Goal: Task Accomplishment & Management: Complete application form

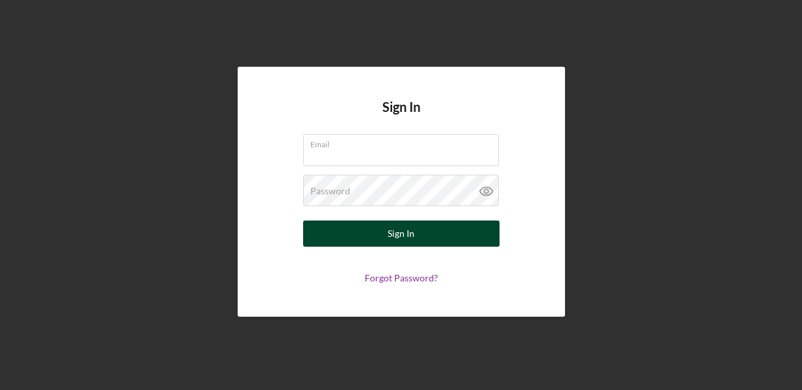
type input "[EMAIL_ADDRESS][DOMAIN_NAME]"
click at [330, 232] on button "Sign In" at bounding box center [401, 234] width 196 height 26
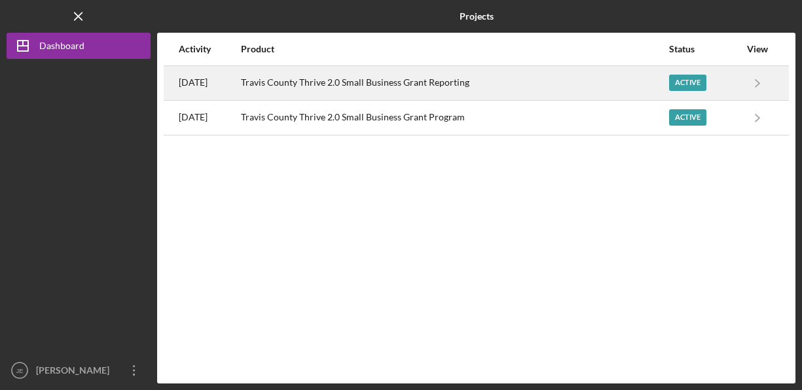
click at [684, 87] on div "Active" at bounding box center [687, 83] width 37 height 16
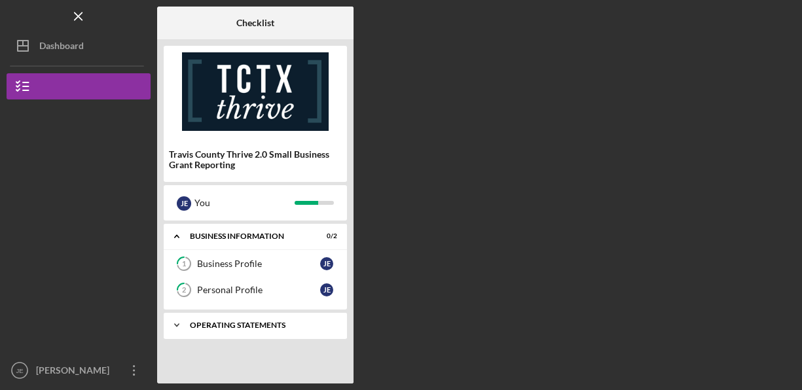
click at [231, 332] on div "Icon/Expander Operating Statements 9 / 13" at bounding box center [255, 325] width 183 height 26
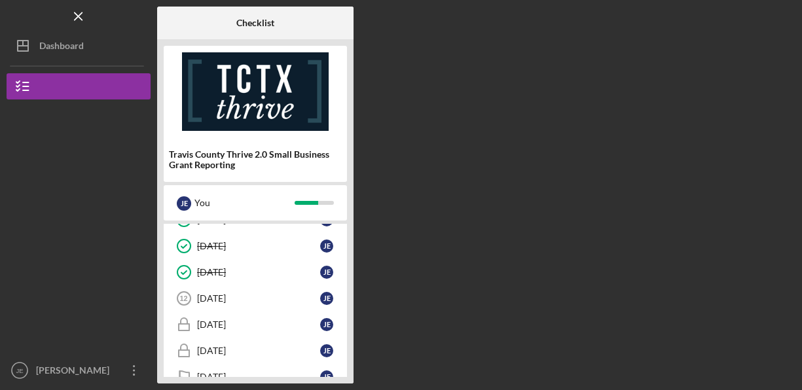
scroll to position [291, 0]
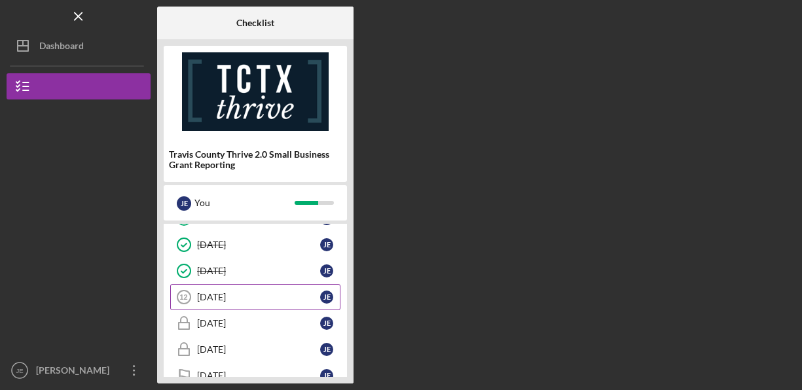
click at [214, 295] on div "[DATE]" at bounding box center [258, 297] width 123 height 10
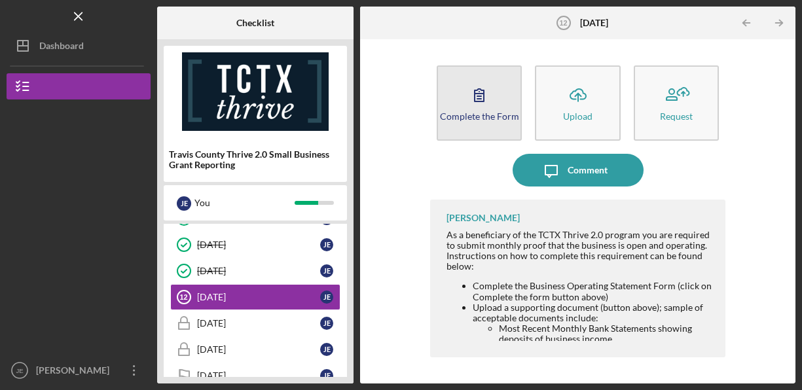
click at [487, 87] on icon "button" at bounding box center [479, 95] width 33 height 33
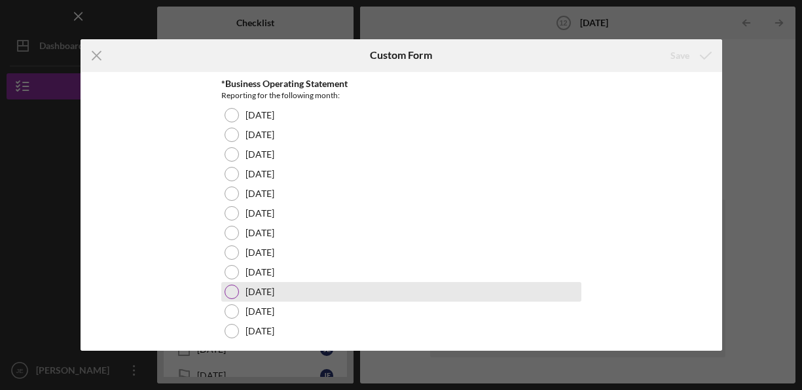
click at [227, 285] on div at bounding box center [231, 292] width 14 height 14
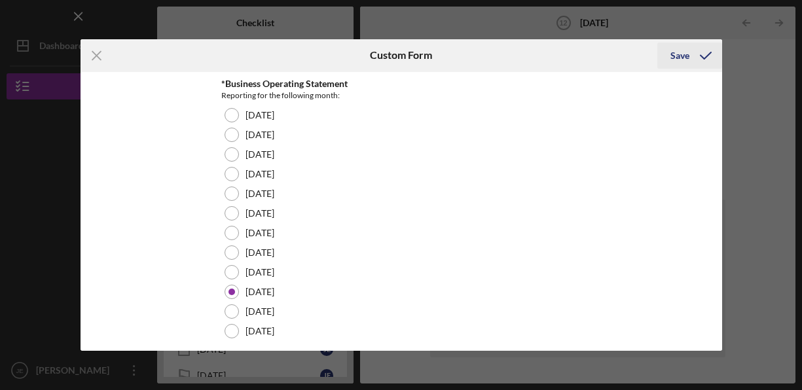
click at [681, 57] on div "Save" at bounding box center [679, 56] width 19 height 26
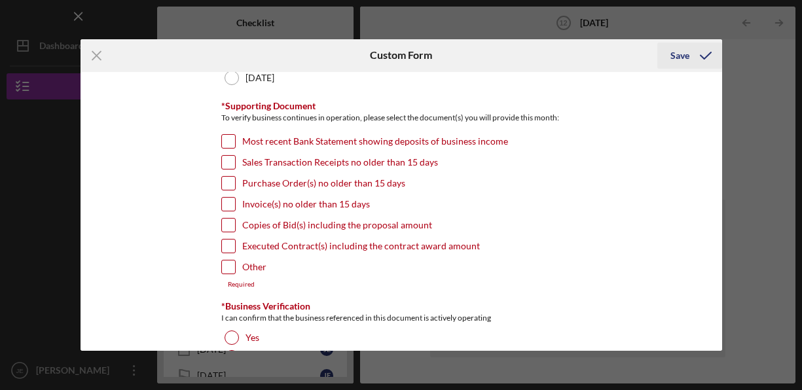
scroll to position [282, 0]
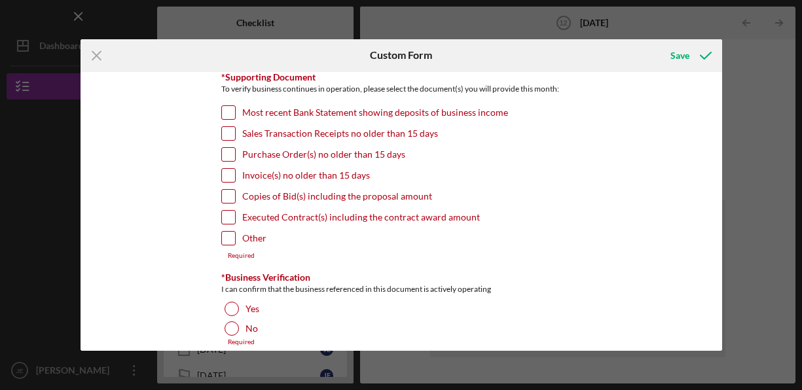
click at [226, 176] on input "Invoice(s) no older than 15 days" at bounding box center [228, 175] width 13 height 13
checkbox input "true"
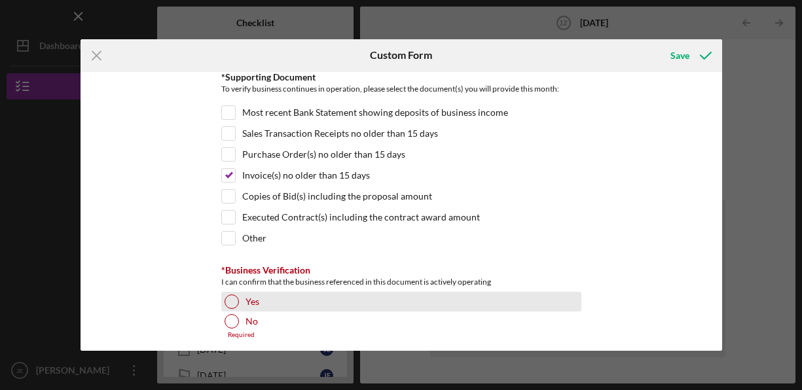
click at [227, 298] on div at bounding box center [231, 301] width 14 height 14
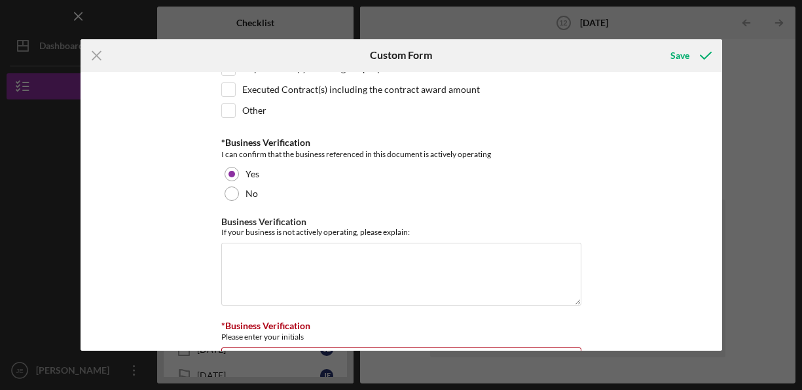
scroll to position [464, 0]
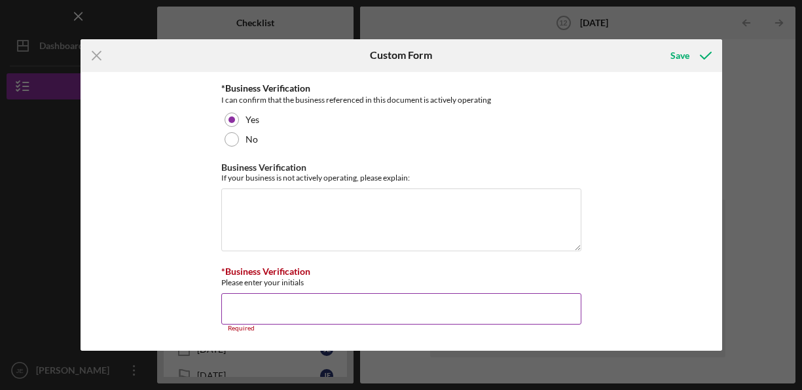
click at [423, 300] on input "*Business Verification" at bounding box center [401, 308] width 360 height 31
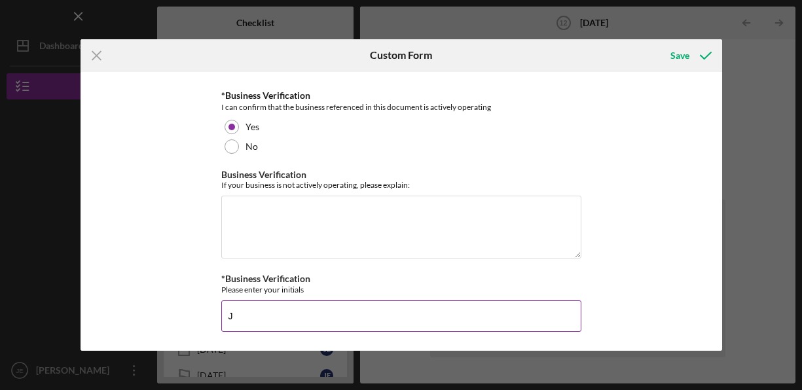
scroll to position [457, 0]
type input "JME"
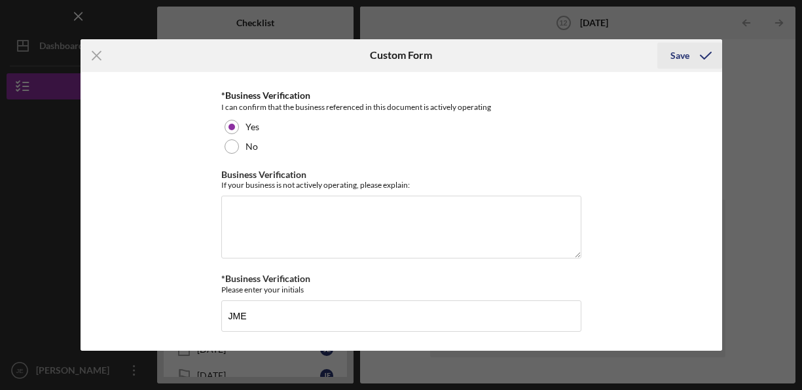
click at [679, 57] on div "Save" at bounding box center [679, 56] width 19 height 26
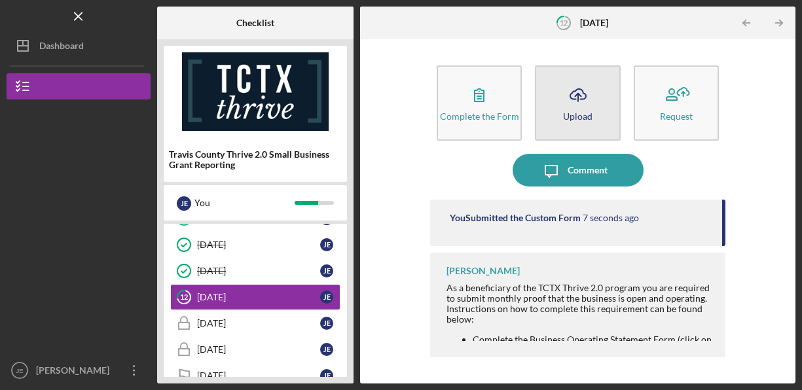
click at [585, 94] on icon "Icon/Upload" at bounding box center [577, 95] width 33 height 33
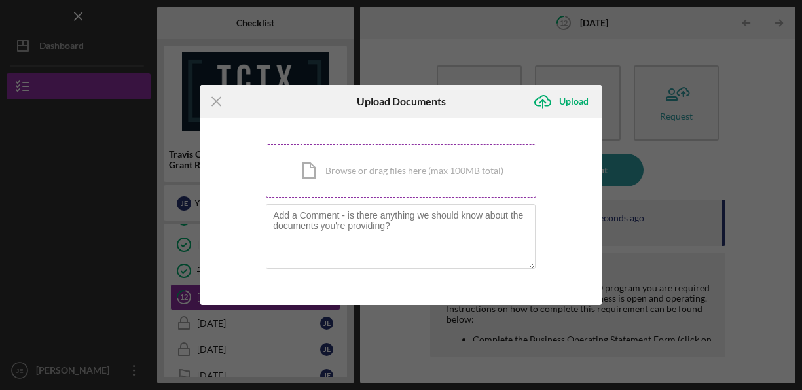
click at [384, 167] on div "Icon/Document Browse or drag files here (max 100MB total) Tap to choose files o…" at bounding box center [401, 171] width 270 height 54
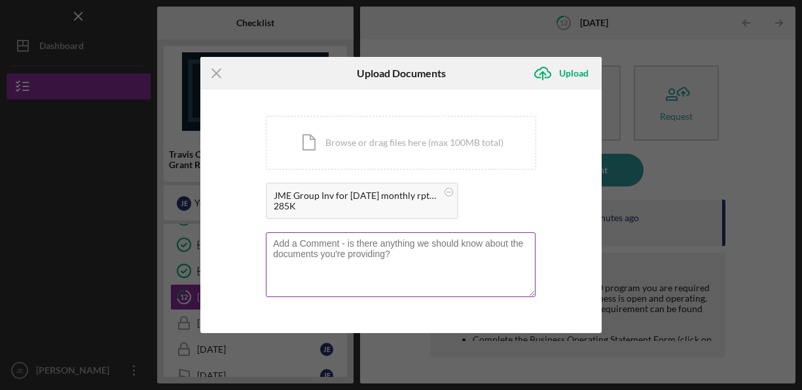
click at [274, 245] on textarea at bounding box center [401, 264] width 270 height 64
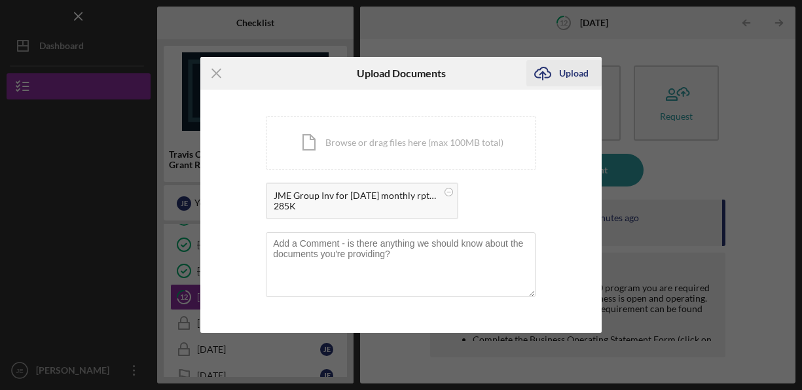
click at [573, 64] on div "Upload" at bounding box center [573, 73] width 29 height 26
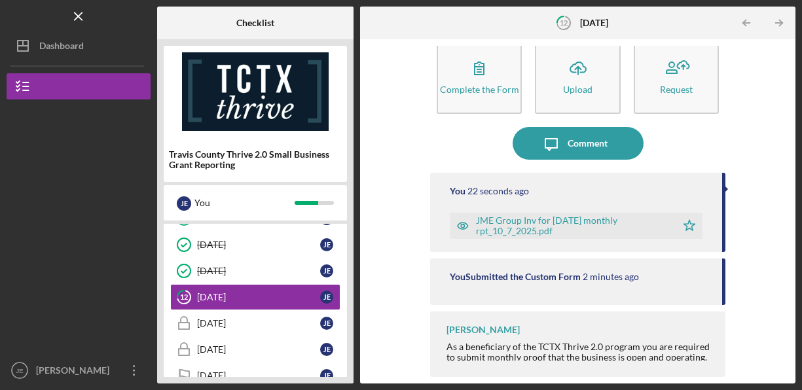
scroll to position [316, 0]
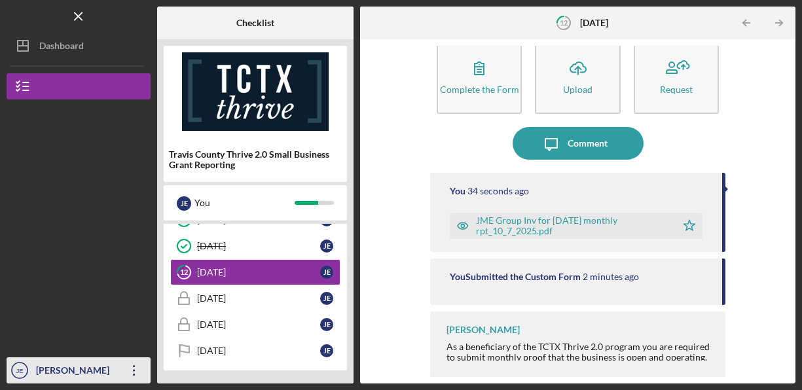
click at [130, 370] on icon "Icon/Overflow" at bounding box center [134, 370] width 33 height 33
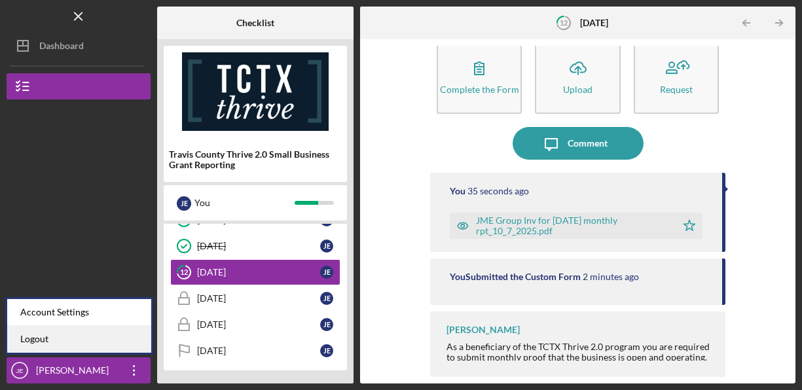
click at [67, 336] on link "Logout" at bounding box center [79, 339] width 144 height 27
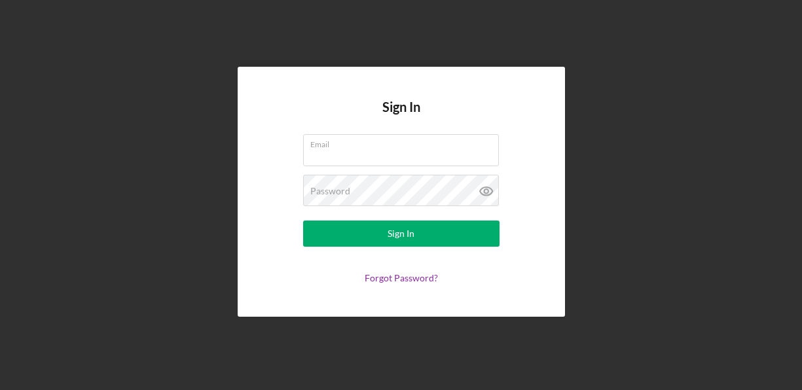
type input "[EMAIL_ADDRESS][DOMAIN_NAME]"
